Goal: Complete application form

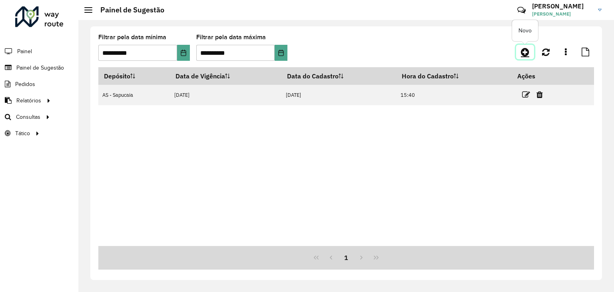
click at [518, 53] on link at bounding box center [525, 52] width 18 height 14
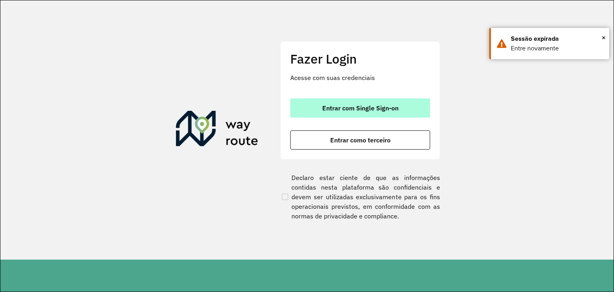
click at [342, 102] on button "Entrar com Single Sign-on" at bounding box center [360, 107] width 140 height 19
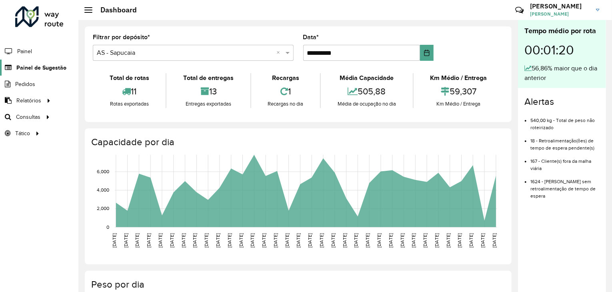
click at [41, 65] on span "Painel de Sugestão" at bounding box center [41, 68] width 50 height 8
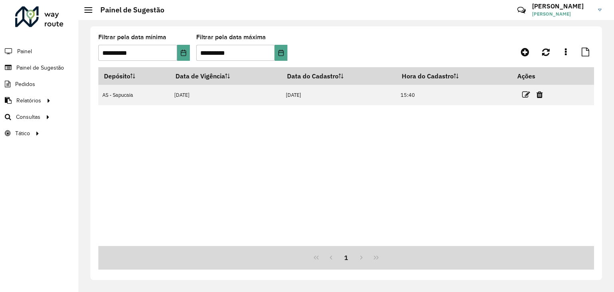
click at [495, 58] on div at bounding box center [532, 52] width 124 height 14
click at [528, 53] on icon at bounding box center [525, 52] width 8 height 10
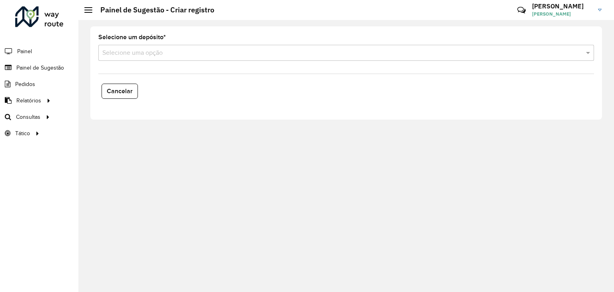
click at [129, 56] on input "text" at bounding box center [338, 53] width 472 height 10
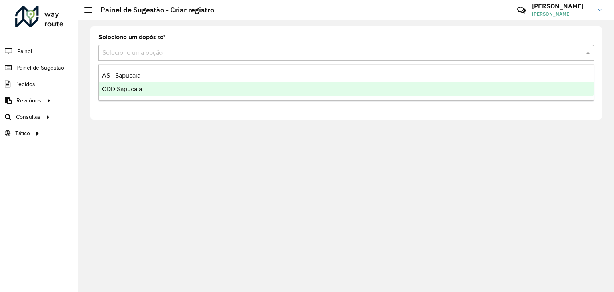
click at [116, 92] on span "CDD Sapucaia" at bounding box center [122, 89] width 40 height 7
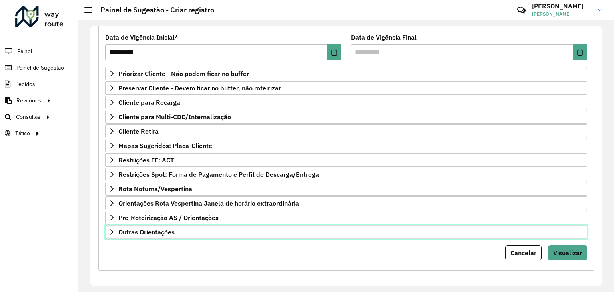
click at [158, 234] on link "Outras Orientações" at bounding box center [346, 232] width 482 height 14
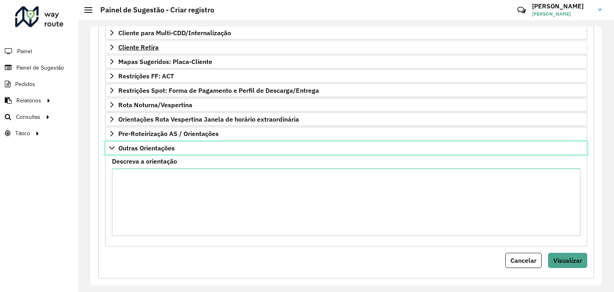
scroll to position [194, 0]
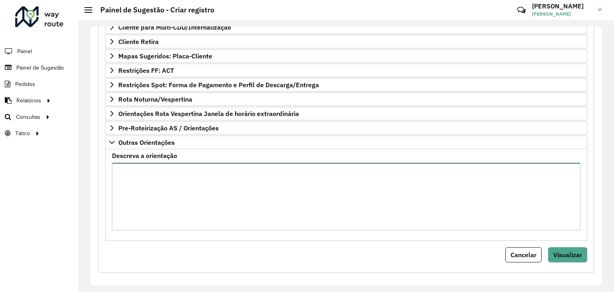
click at [168, 175] on textarea "Descreva a orientação" at bounding box center [346, 197] width 469 height 68
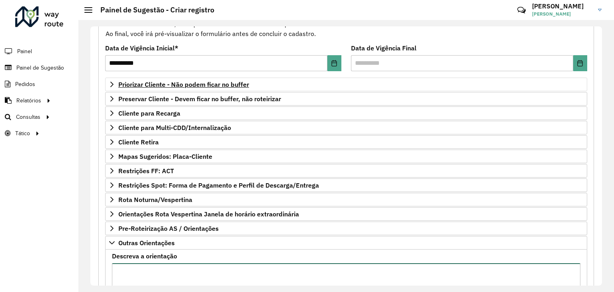
scroll to position [34, 0]
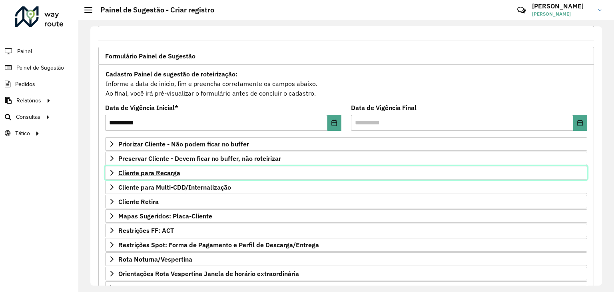
click at [150, 171] on span "Cliente para Recarga" at bounding box center [149, 173] width 62 height 6
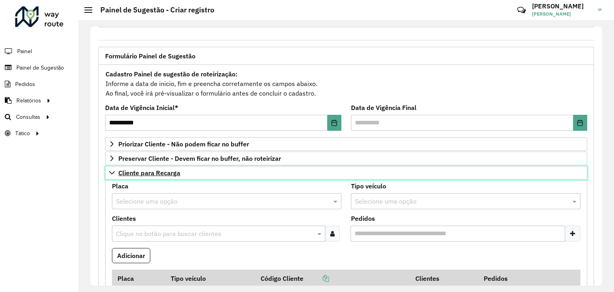
click at [150, 171] on span "Cliente para Recarga" at bounding box center [149, 173] width 62 height 6
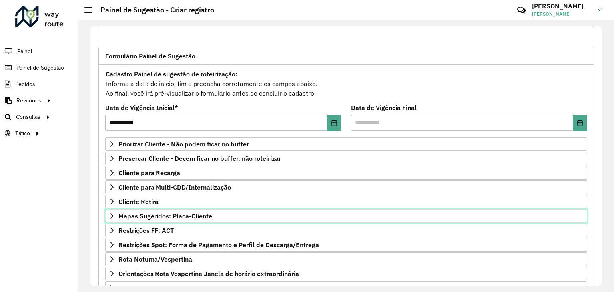
click at [166, 213] on span "Mapas Sugeridos: Placa-Cliente" at bounding box center [165, 216] width 94 height 6
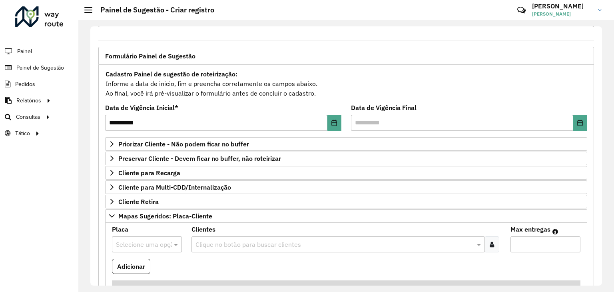
click at [132, 240] on input "text" at bounding box center [139, 245] width 46 height 10
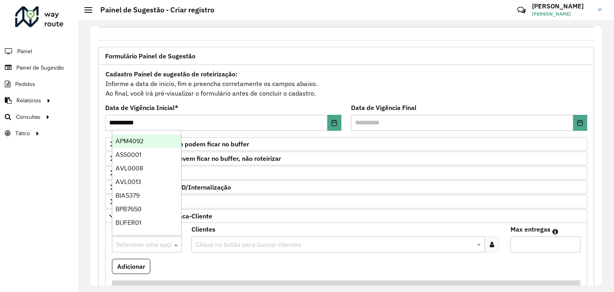
click at [207, 240] on input "text" at bounding box center [334, 245] width 281 height 10
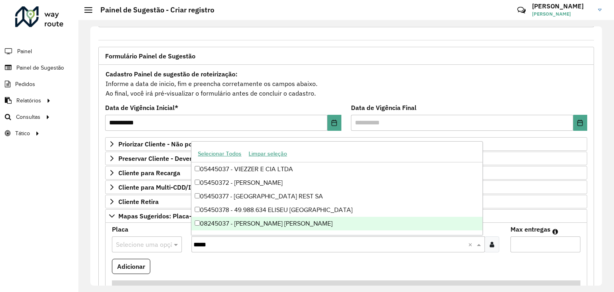
click at [218, 247] on input "*****" at bounding box center [331, 245] width 274 height 10
click at [194, 242] on input "*****" at bounding box center [331, 245] width 274 height 10
type input "*******"
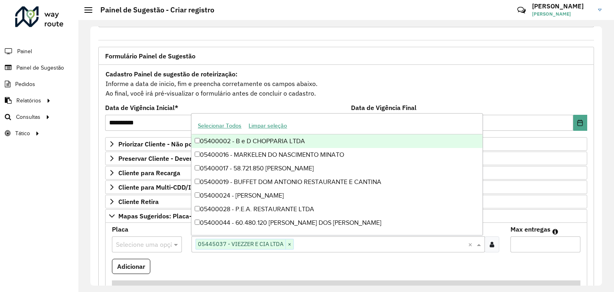
click at [160, 236] on div "Selecione uma opção" at bounding box center [147, 244] width 70 height 16
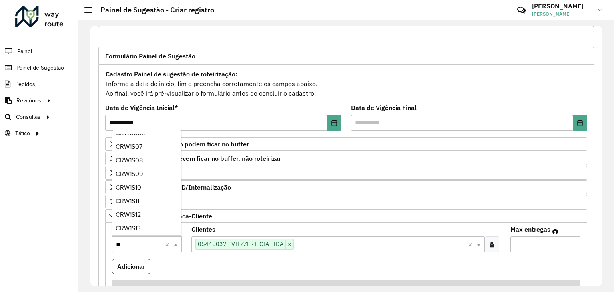
type input "***"
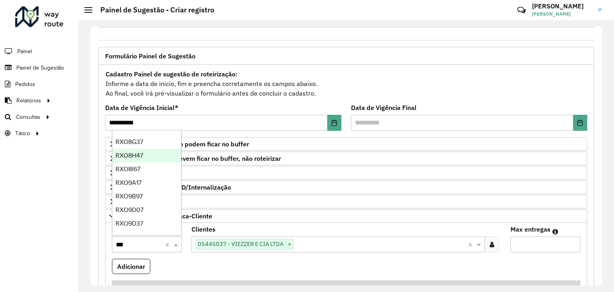
scroll to position [0, 0]
click at [142, 144] on span "RXO8A77" at bounding box center [129, 141] width 27 height 7
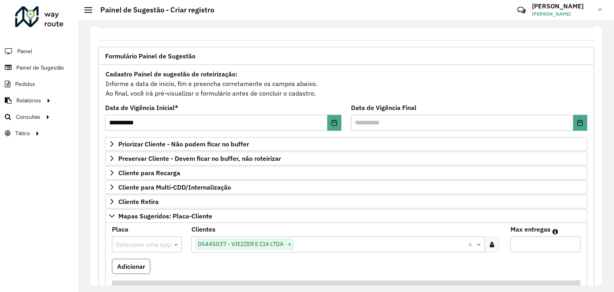
click at [138, 261] on button "Adicionar" at bounding box center [131, 266] width 38 height 15
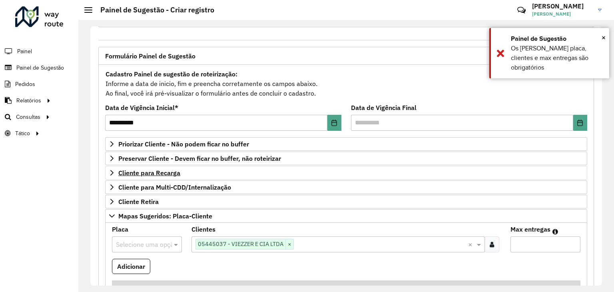
scroll to position [74, 0]
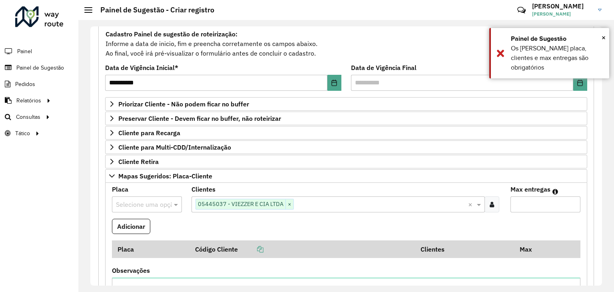
click at [141, 204] on input "text" at bounding box center [139, 205] width 46 height 10
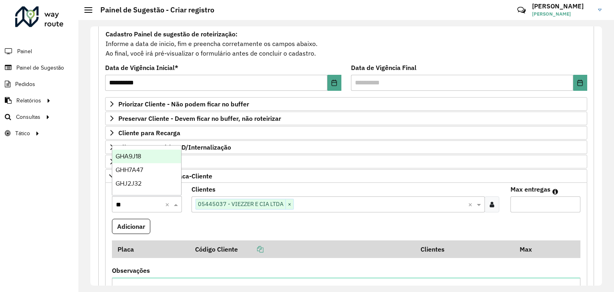
type input "***"
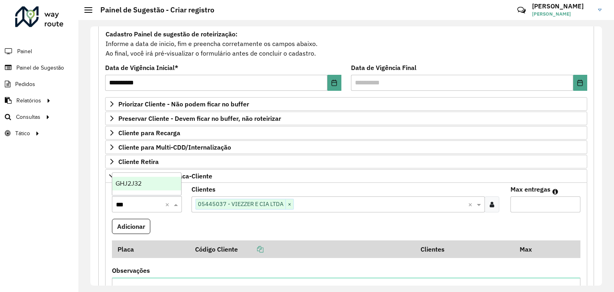
click at [148, 187] on div "GHJ2J32" at bounding box center [146, 184] width 69 height 14
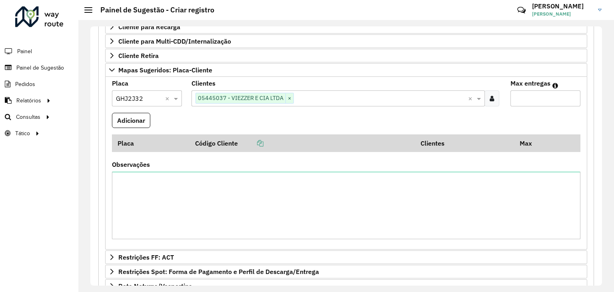
scroll to position [194, 0]
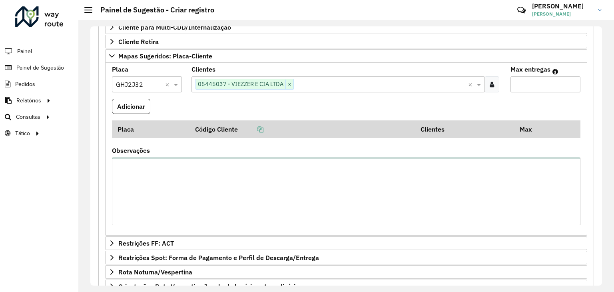
click at [208, 185] on textarea "Observações" at bounding box center [346, 192] width 469 height 68
click at [128, 100] on button "Adicionar" at bounding box center [131, 106] width 38 height 15
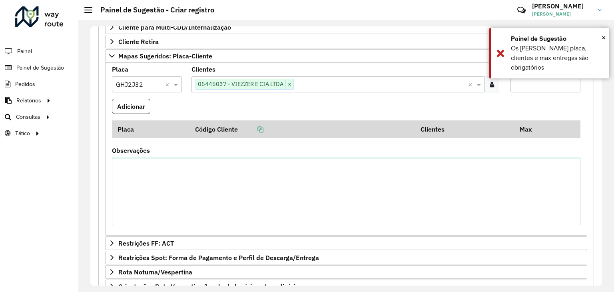
click at [534, 84] on input "Max entregas" at bounding box center [546, 84] width 70 height 16
type input "*"
click at [129, 101] on button "Adicionar" at bounding box center [131, 106] width 38 height 15
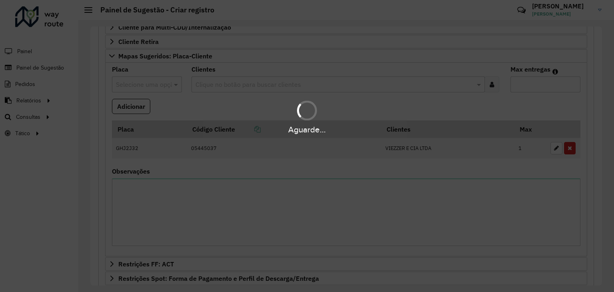
click at [179, 198] on div "Aguarde..." at bounding box center [307, 146] width 614 height 292
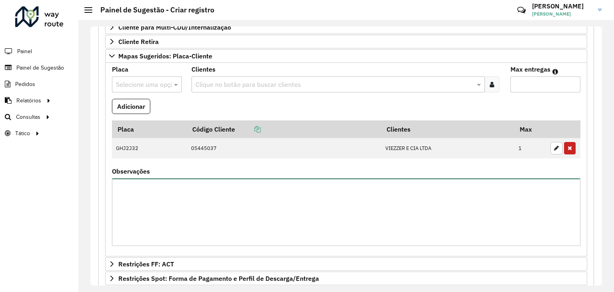
click at [190, 204] on textarea "Observações" at bounding box center [346, 212] width 469 height 68
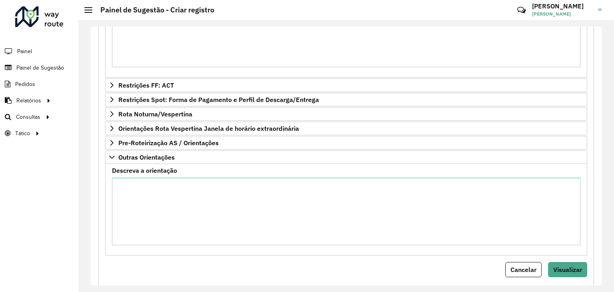
scroll to position [389, 0]
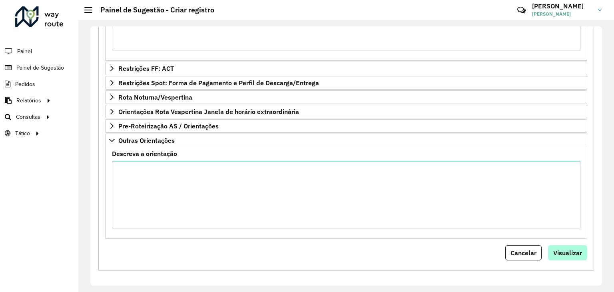
type textarea "**********"
click at [566, 250] on span "Visualizar" at bounding box center [567, 253] width 29 height 8
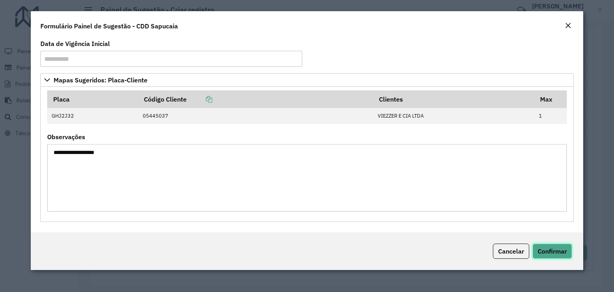
click at [553, 247] on span "Confirmar" at bounding box center [552, 251] width 29 height 8
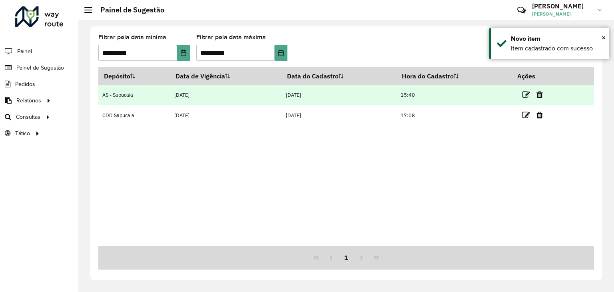
click at [140, 99] on td "AS - Sapucaia" at bounding box center [134, 95] width 72 height 20
click at [523, 94] on td at bounding box center [536, 95] width 48 height 20
click at [529, 95] on icon at bounding box center [526, 95] width 8 height 8
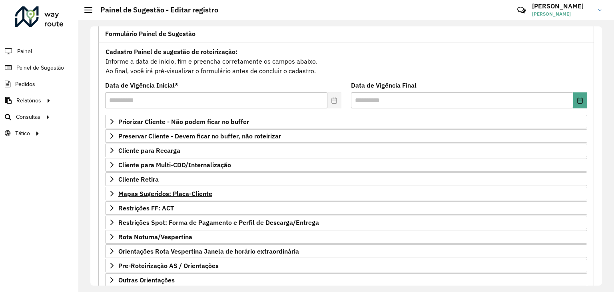
scroll to position [104, 0]
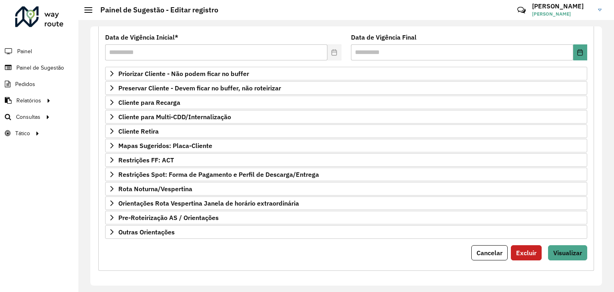
click at [156, 237] on form "**********" at bounding box center [346, 129] width 482 height 262
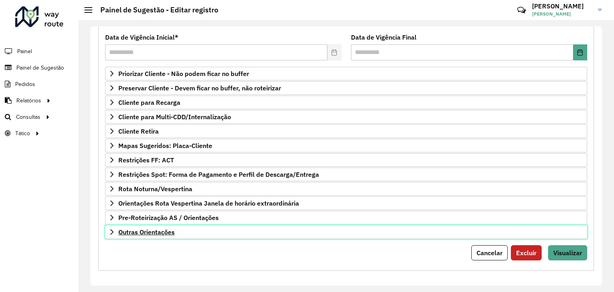
click at [166, 229] on span "Outras Orientações" at bounding box center [146, 232] width 56 height 6
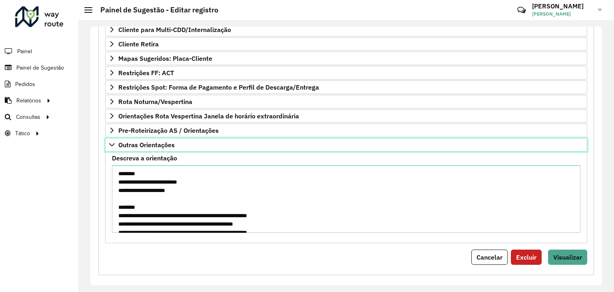
scroll to position [196, 0]
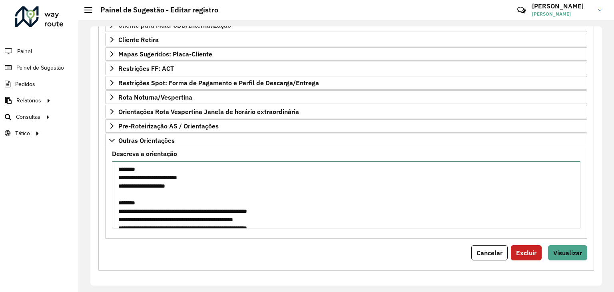
click at [207, 218] on textarea "**********" at bounding box center [346, 195] width 469 height 68
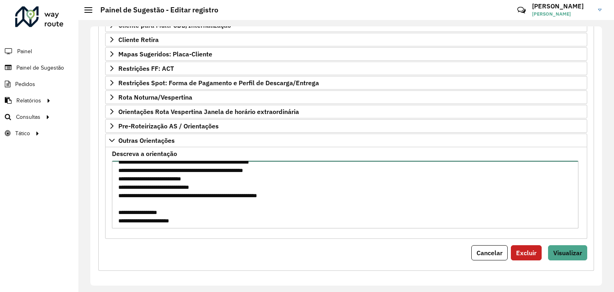
scroll to position [92, 0]
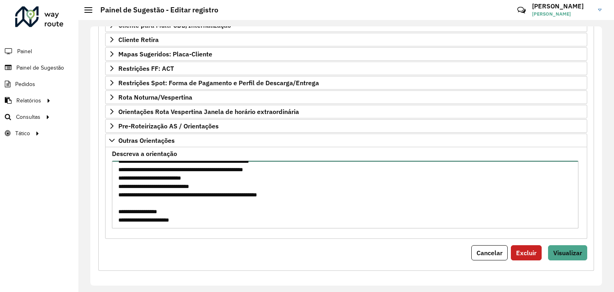
click at [265, 214] on textarea "**********" at bounding box center [345, 195] width 467 height 68
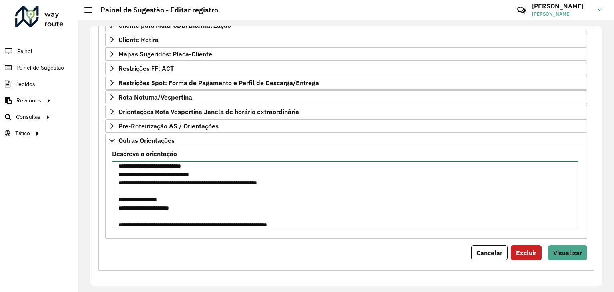
type textarea "**********"
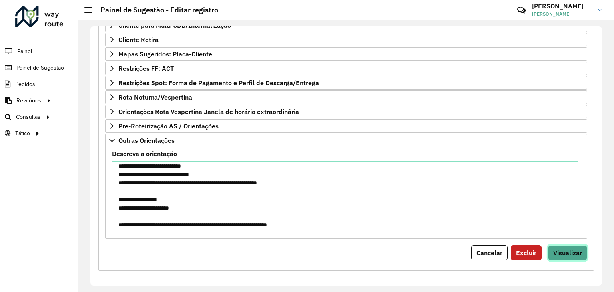
click at [548, 245] on button "Visualizar" at bounding box center [567, 252] width 39 height 15
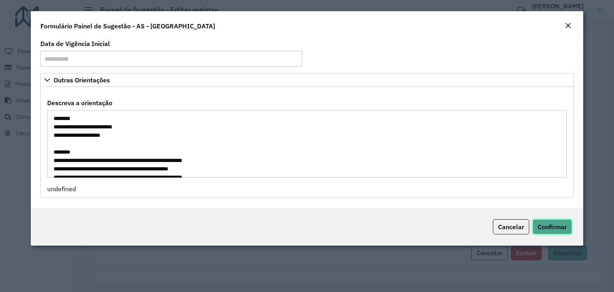
click at [563, 222] on button "Confirmar" at bounding box center [553, 226] width 40 height 15
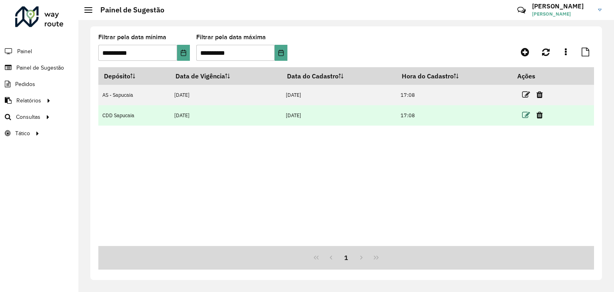
click at [528, 112] on icon at bounding box center [526, 115] width 8 height 8
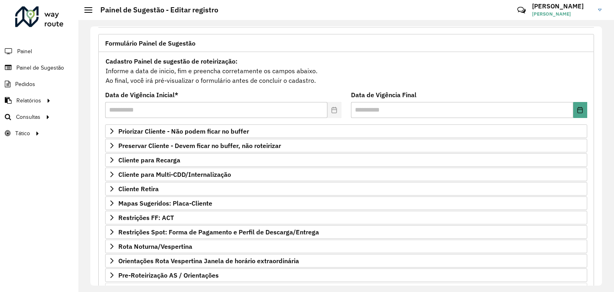
scroll to position [104, 0]
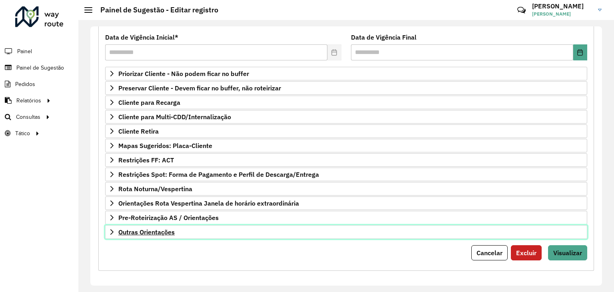
click at [175, 234] on link "Outras Orientações" at bounding box center [346, 232] width 482 height 14
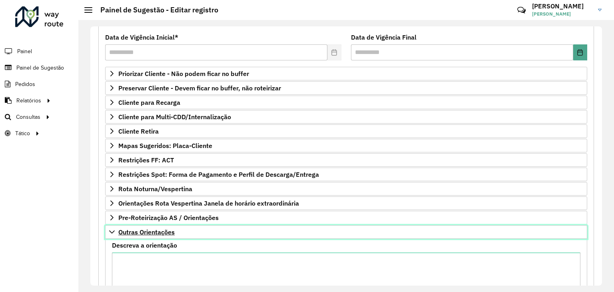
click at [176, 232] on link "Outras Orientações" at bounding box center [346, 232] width 482 height 14
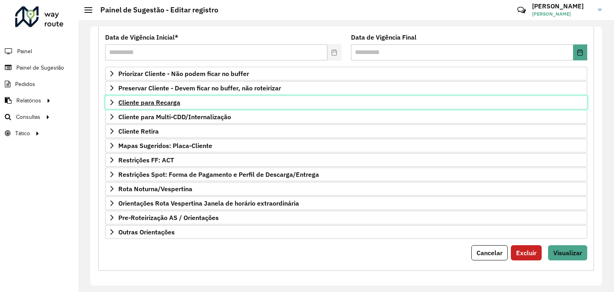
click at [168, 102] on span "Cliente para Recarga" at bounding box center [149, 102] width 62 height 6
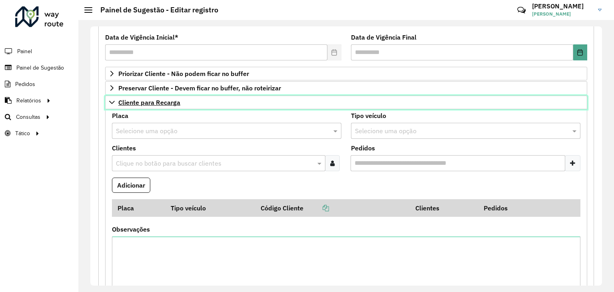
click at [168, 102] on span "Cliente para Recarga" at bounding box center [149, 102] width 62 height 6
click at [168, 100] on span "Cliente para Recarga" at bounding box center [149, 102] width 62 height 6
click at [180, 103] on link "Cliente para Recarga" at bounding box center [346, 103] width 482 height 14
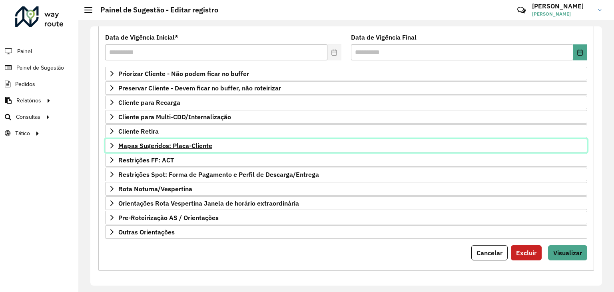
click at [176, 142] on span "Mapas Sugeridos: Placa-Cliente" at bounding box center [165, 145] width 94 height 6
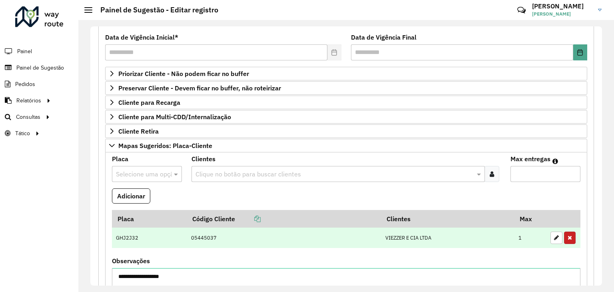
click at [568, 237] on icon "button" at bounding box center [570, 238] width 4 height 6
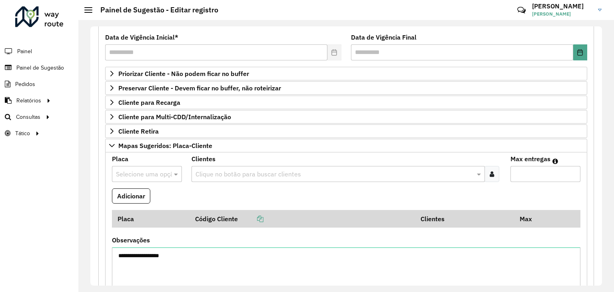
click at [162, 169] on div at bounding box center [147, 174] width 70 height 10
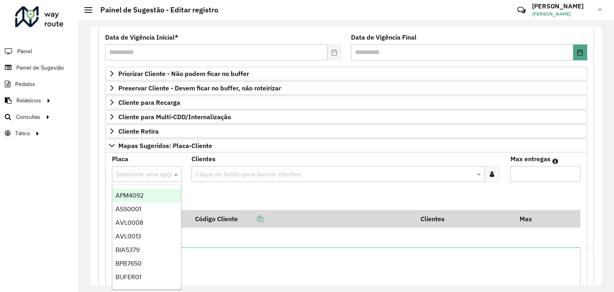
click at [222, 174] on input "text" at bounding box center [334, 175] width 281 height 10
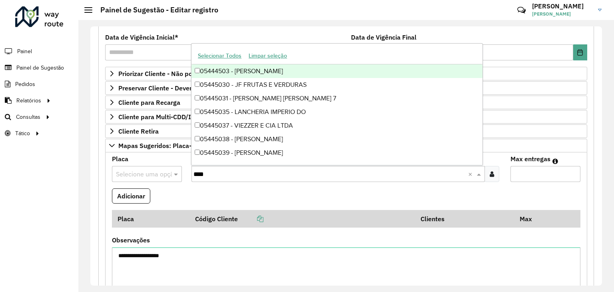
type input "*****"
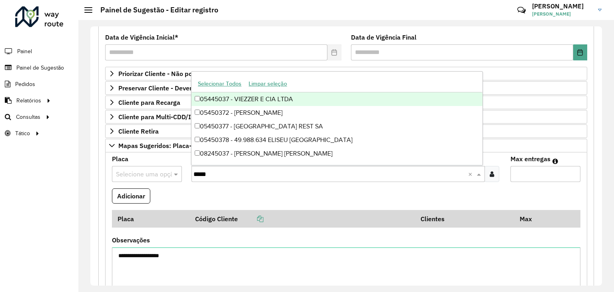
click at [263, 98] on div "05445037 - VIEZZER E CIA LTDA" at bounding box center [337, 99] width 291 height 14
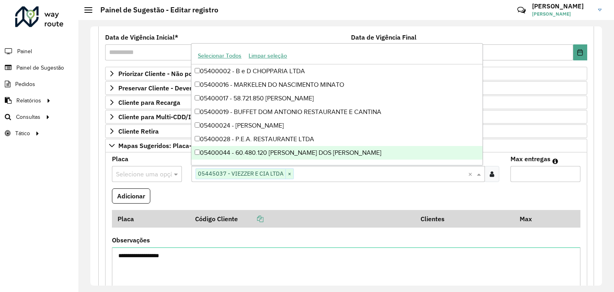
click at [531, 174] on input "Max entregas" at bounding box center [546, 174] width 70 height 16
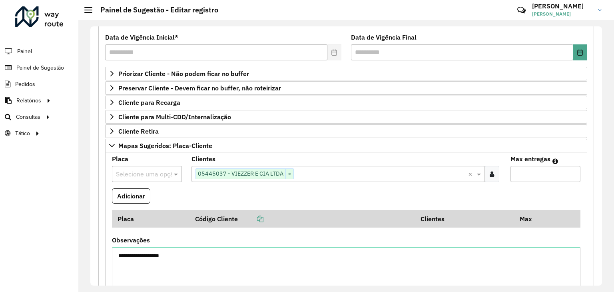
type input "*"
click at [119, 178] on div "Selecione uma opção" at bounding box center [147, 174] width 70 height 16
type input "*******"
click at [142, 194] on div "RXO9A17" at bounding box center [146, 196] width 69 height 14
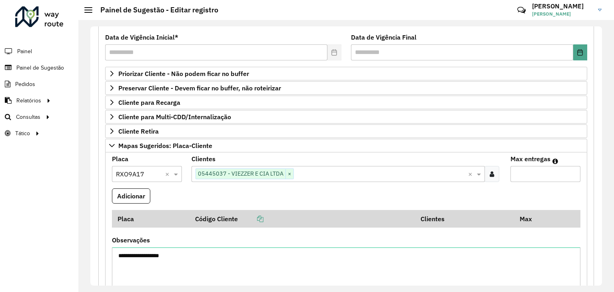
click at [142, 198] on button "Adicionar" at bounding box center [131, 195] width 38 height 15
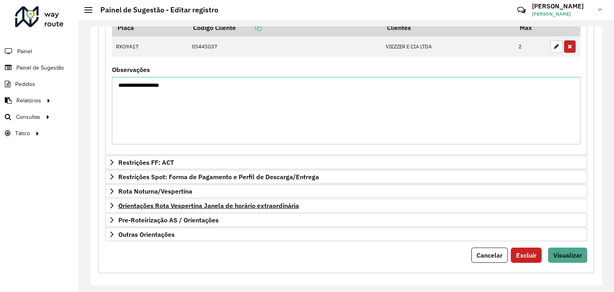
scroll to position [298, 0]
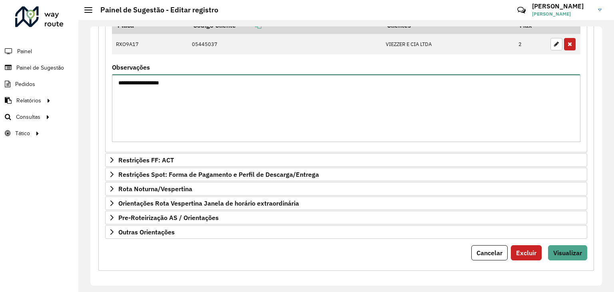
drag, startPoint x: 256, startPoint y: 84, endPoint x: 174, endPoint y: 100, distance: 83.3
click at [151, 79] on textarea "**********" at bounding box center [346, 108] width 469 height 68
type textarea "**********"
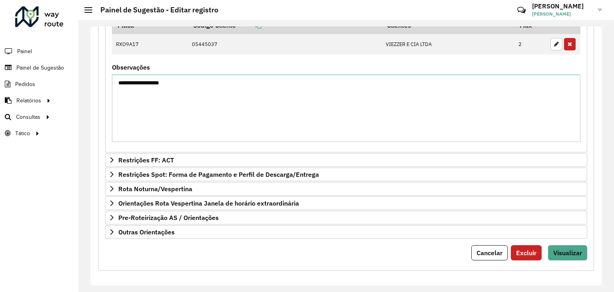
click at [571, 242] on form "**********" at bounding box center [346, 33] width 482 height 456
click at [569, 254] on span "Visualizar" at bounding box center [567, 253] width 29 height 8
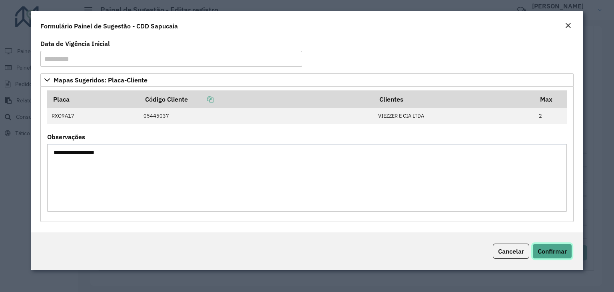
click at [554, 250] on span "Confirmar" at bounding box center [552, 251] width 29 height 8
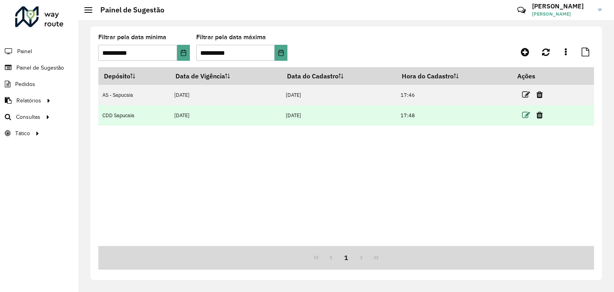
click at [530, 116] on icon at bounding box center [526, 115] width 8 height 8
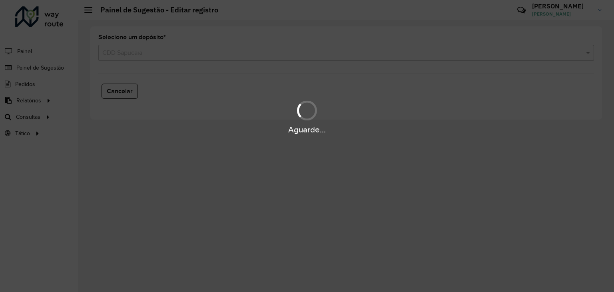
click at [252, 53] on div "Aguarde..." at bounding box center [307, 146] width 614 height 292
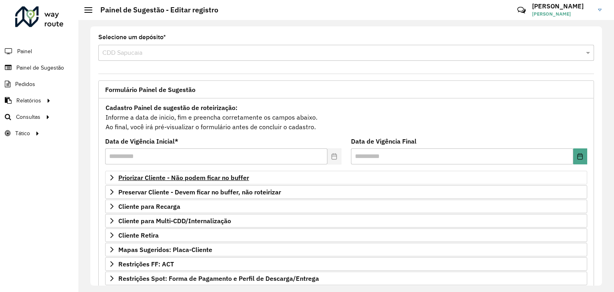
scroll to position [80, 0]
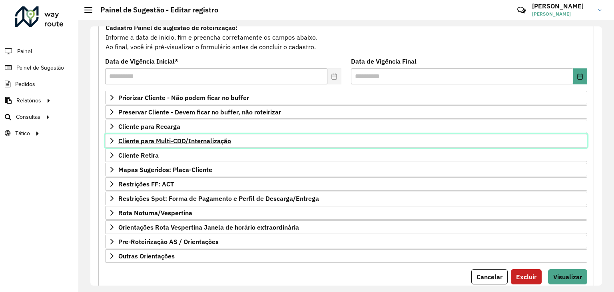
click at [146, 139] on span "Cliente para Multi-CDD/Internalização" at bounding box center [174, 141] width 113 height 6
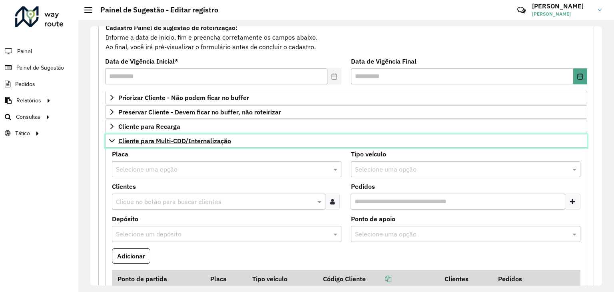
click at [146, 140] on span "Cliente para Multi-CDD/Internalização" at bounding box center [174, 141] width 113 height 6
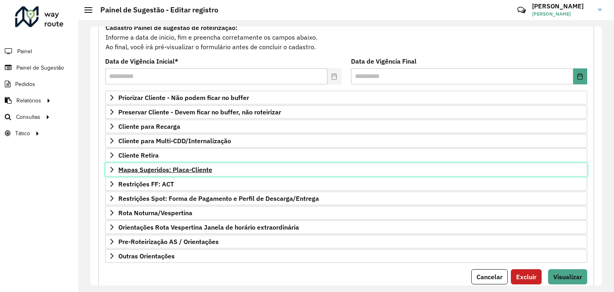
click at [172, 169] on span "Mapas Sugeridos: Placa-Cliente" at bounding box center [165, 169] width 94 height 6
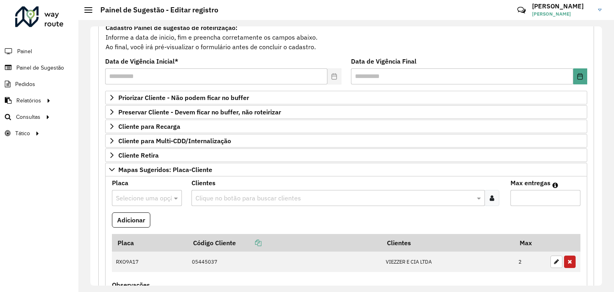
click at [149, 196] on input "text" at bounding box center [139, 199] width 46 height 10
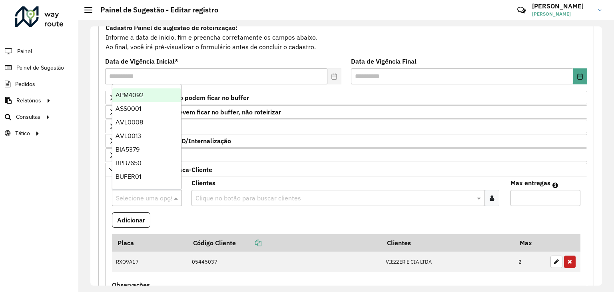
click at [249, 196] on input "text" at bounding box center [334, 199] width 281 height 10
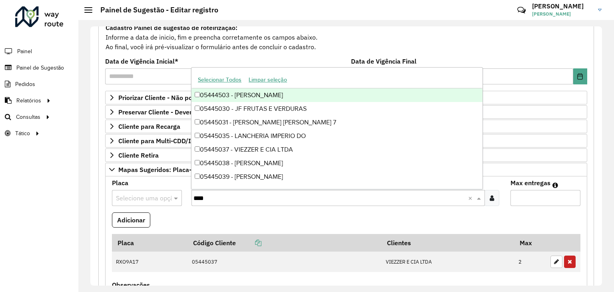
type input "*****"
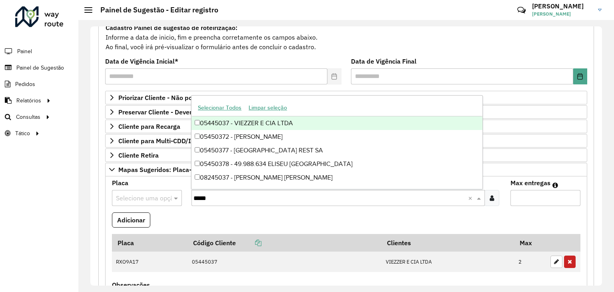
click at [308, 121] on div "05445037 - VIEZZER E CIA LTDA" at bounding box center [337, 123] width 291 height 14
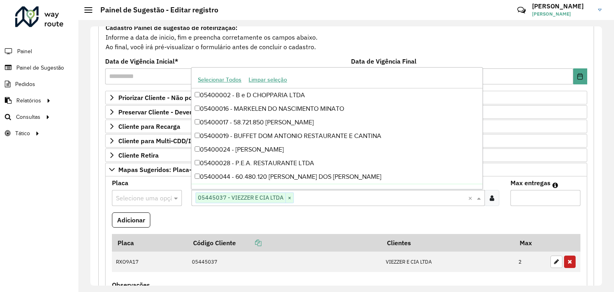
click at [523, 198] on input "Max entregas" at bounding box center [546, 198] width 70 height 16
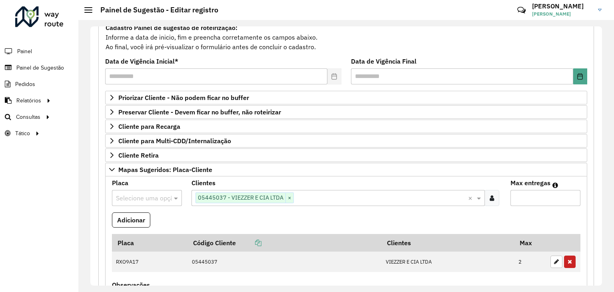
type input "*"
click at [156, 194] on input "text" at bounding box center [139, 199] width 46 height 10
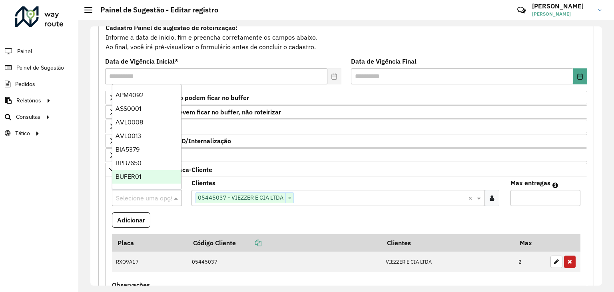
paste input "******"
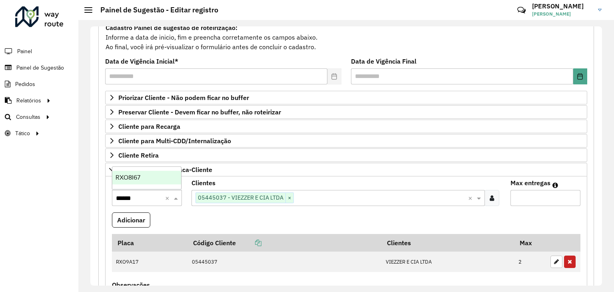
type input "*******"
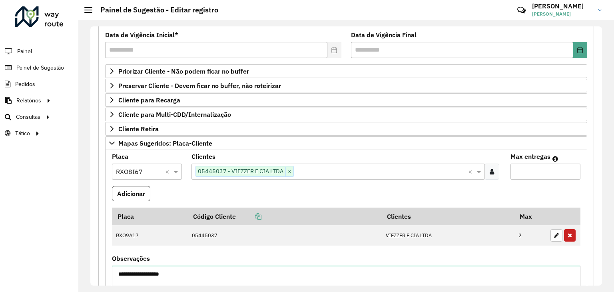
scroll to position [120, 0]
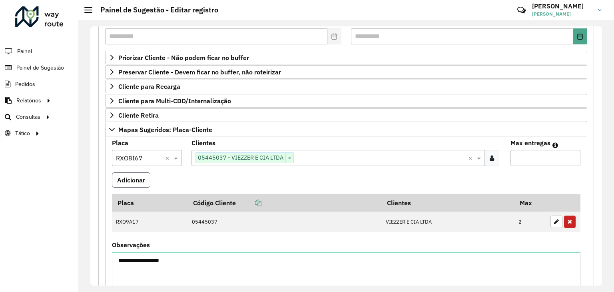
click at [146, 182] on button "Adicionar" at bounding box center [131, 179] width 38 height 15
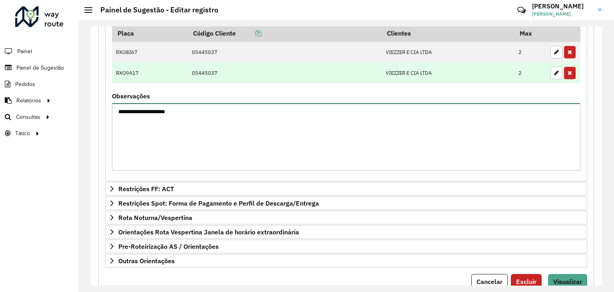
scroll to position [318, 0]
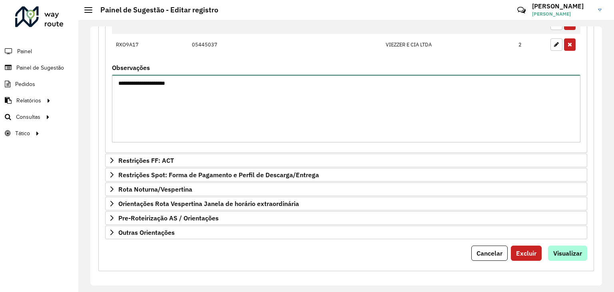
type textarea "**********"
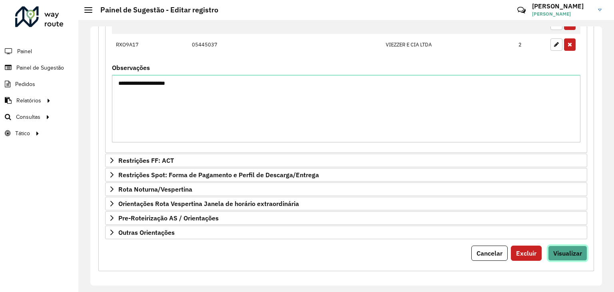
click at [559, 246] on button "Visualizar" at bounding box center [567, 253] width 39 height 15
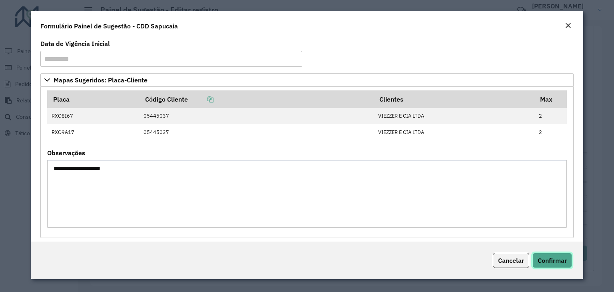
click at [555, 256] on span "Confirmar" at bounding box center [552, 260] width 29 height 8
